Goal: Find specific page/section: Find specific page/section

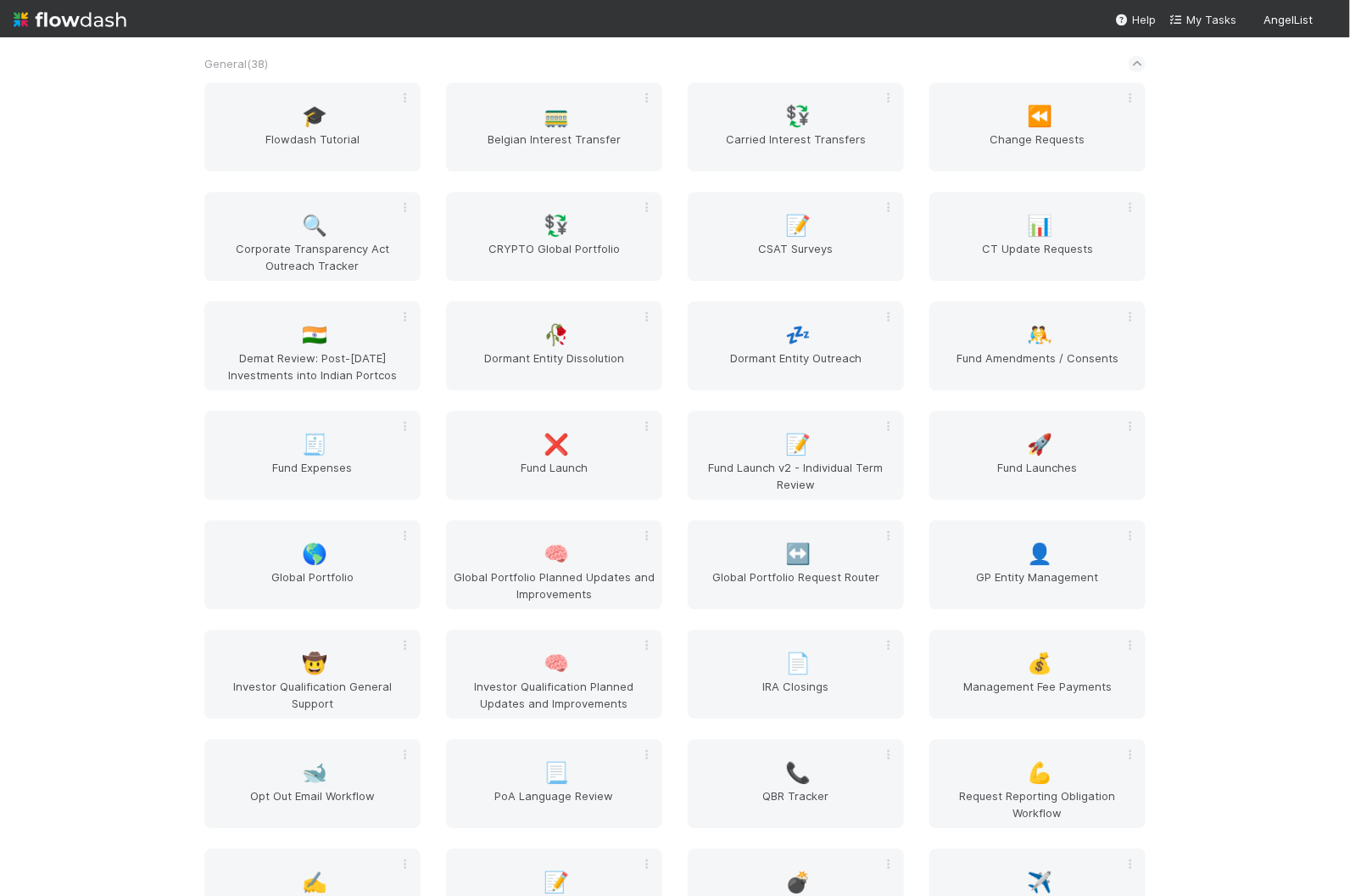
scroll to position [1942, 0]
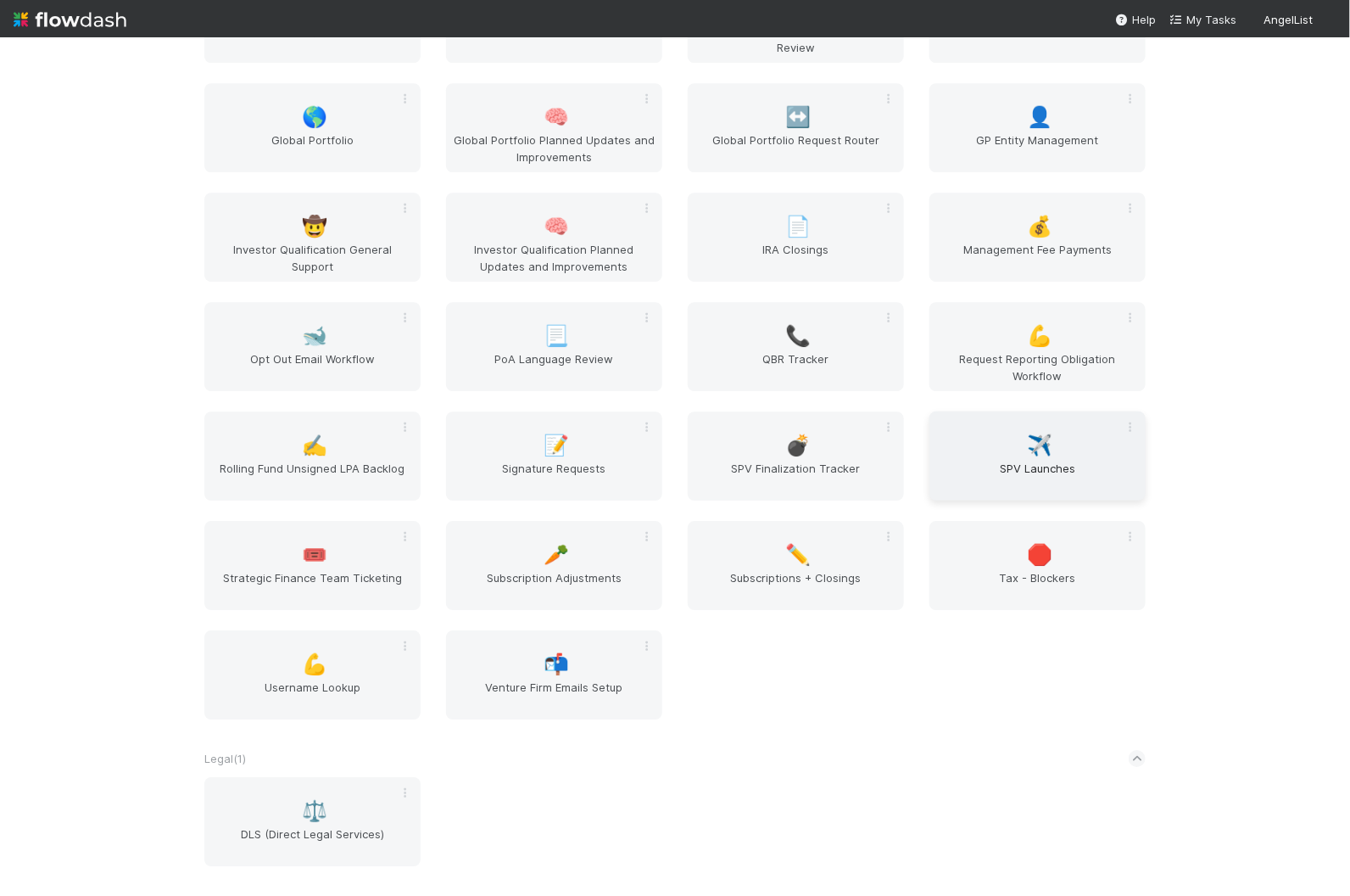
click at [1027, 469] on span "SPV Launches" at bounding box center [1037, 476] width 202 height 34
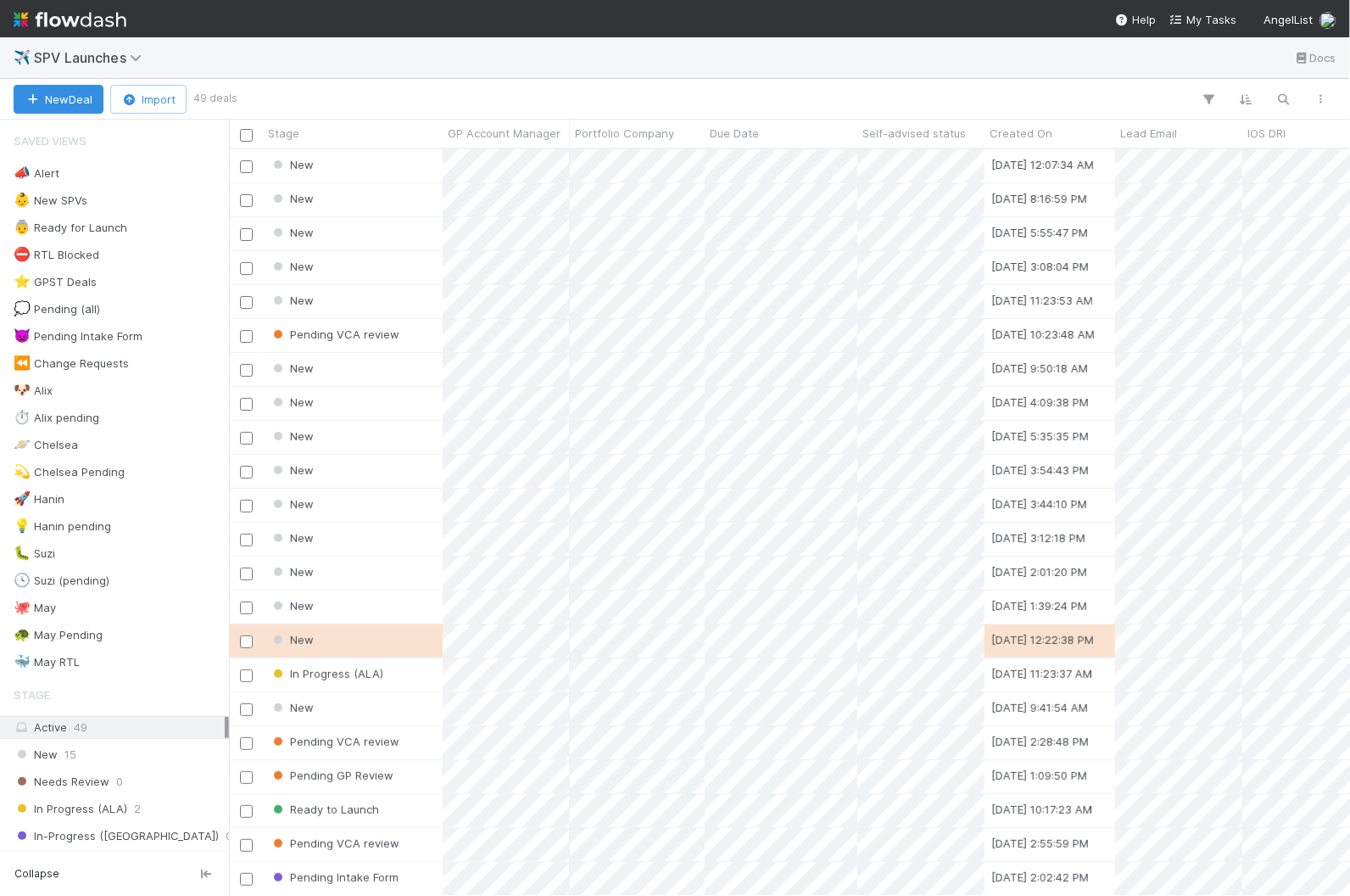
scroll to position [747, 1121]
click at [1290, 103] on icon "button" at bounding box center [1284, 99] width 17 height 16
type input "caucus"
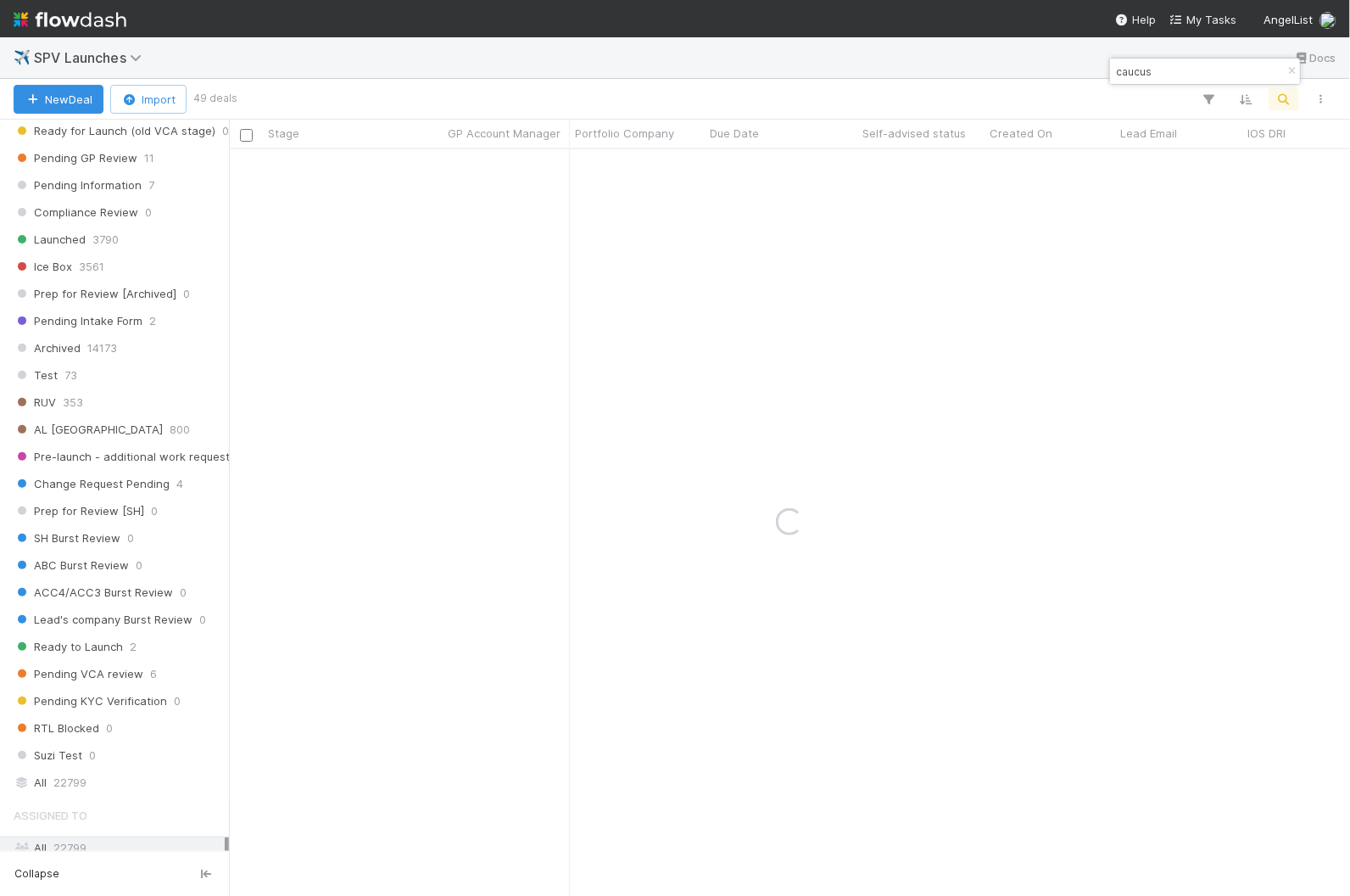
scroll to position [855, 0]
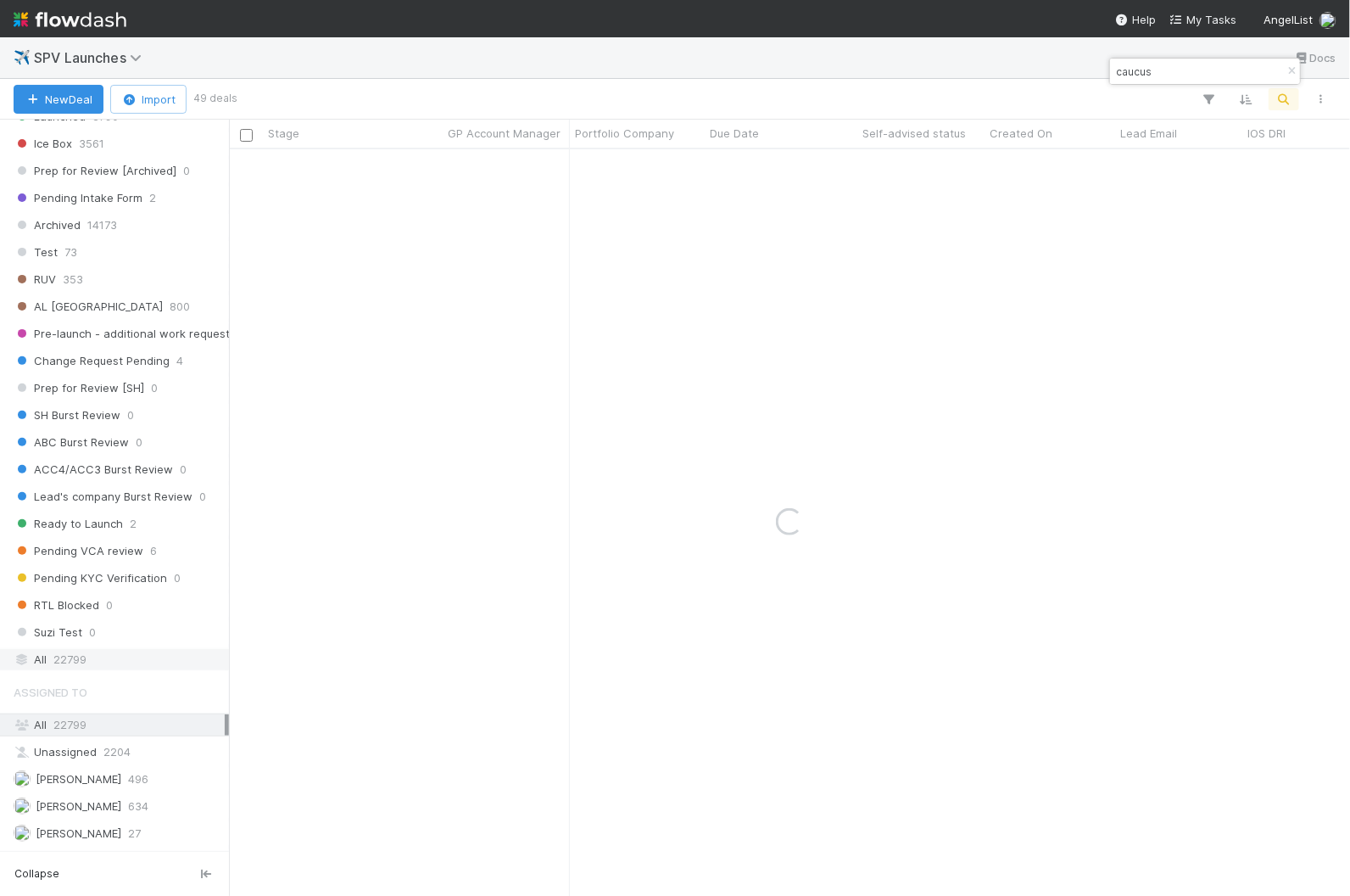
click at [151, 649] on div "All 22799" at bounding box center [119, 659] width 211 height 21
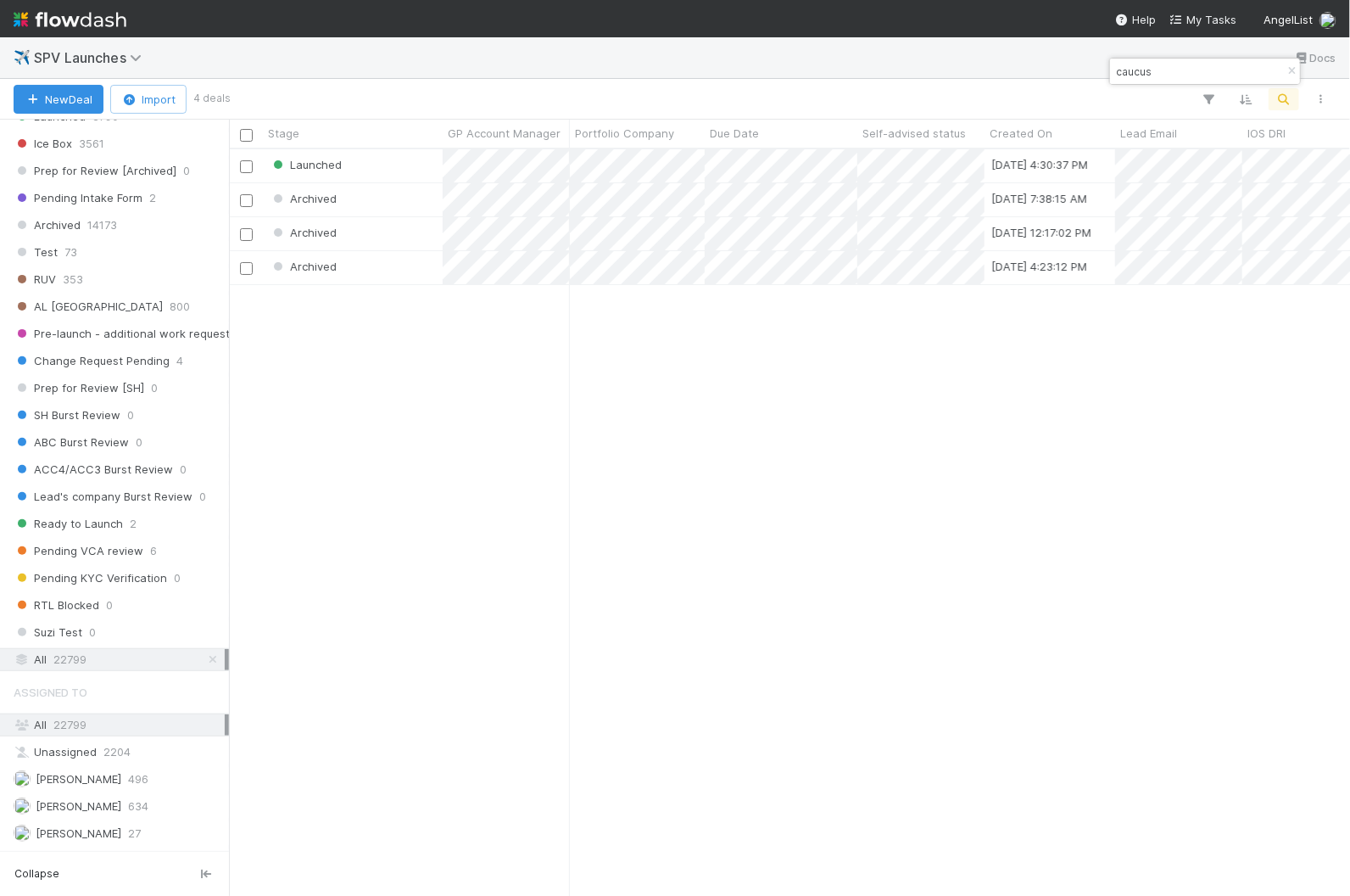
scroll to position [747, 1121]
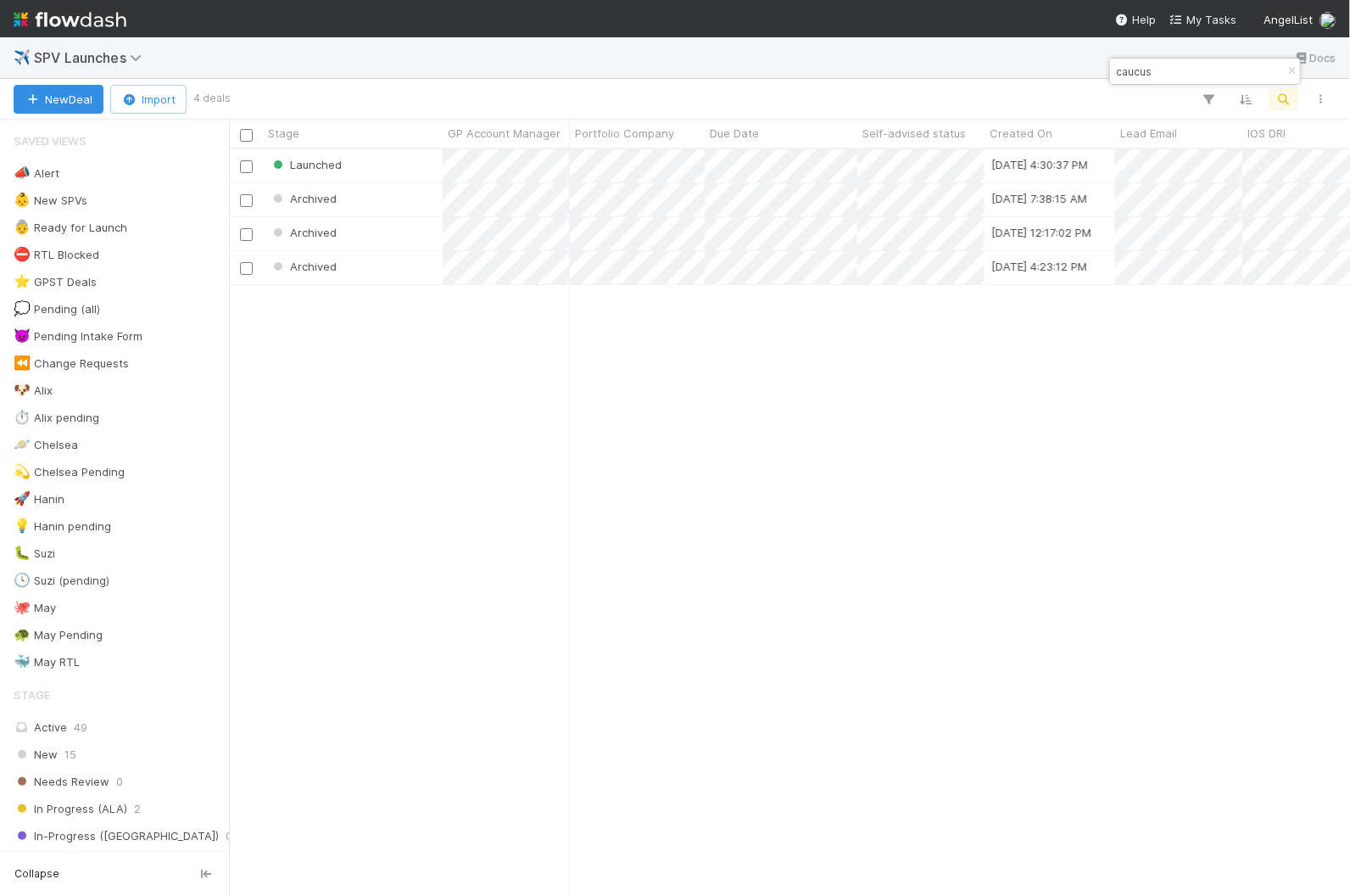
scroll to position [747, 1121]
click at [376, 171] on div "Launched" at bounding box center [352, 166] width 179 height 33
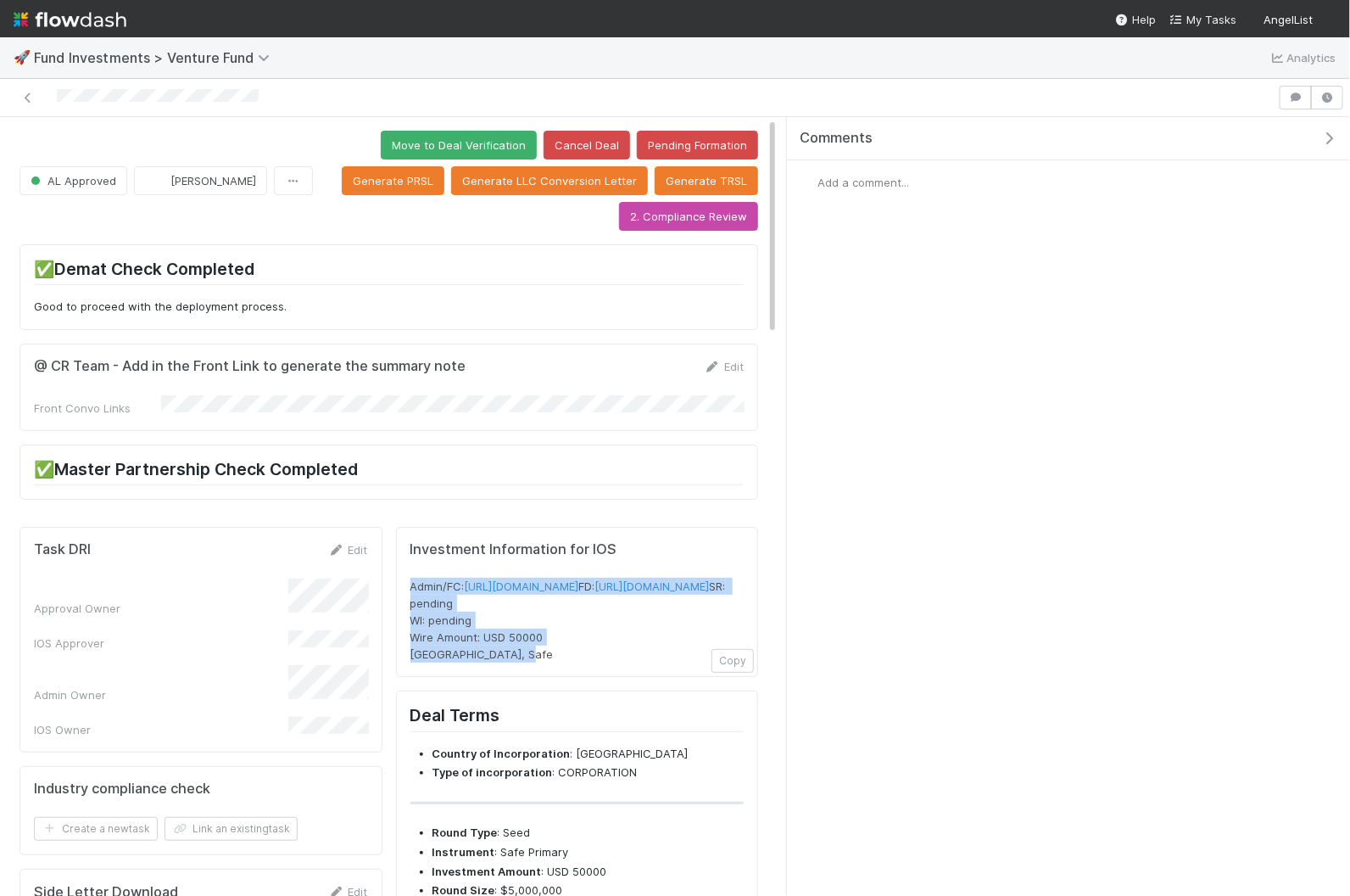
drag, startPoint x: 552, startPoint y: 689, endPoint x: 407, endPoint y: 573, distance: 185.7
click at [407, 573] on div "Investment Information for IOS Admin/FC: [URL][DOMAIN_NAME] FD: [URL][DOMAIN_NA…" at bounding box center [578, 601] width 363 height 151
copy span "Admin/FC: [URL][DOMAIN_NAME] FD: [URL][DOMAIN_NAME] SR: pending WI: pending Wir…"
